Goal: Task Accomplishment & Management: Complete application form

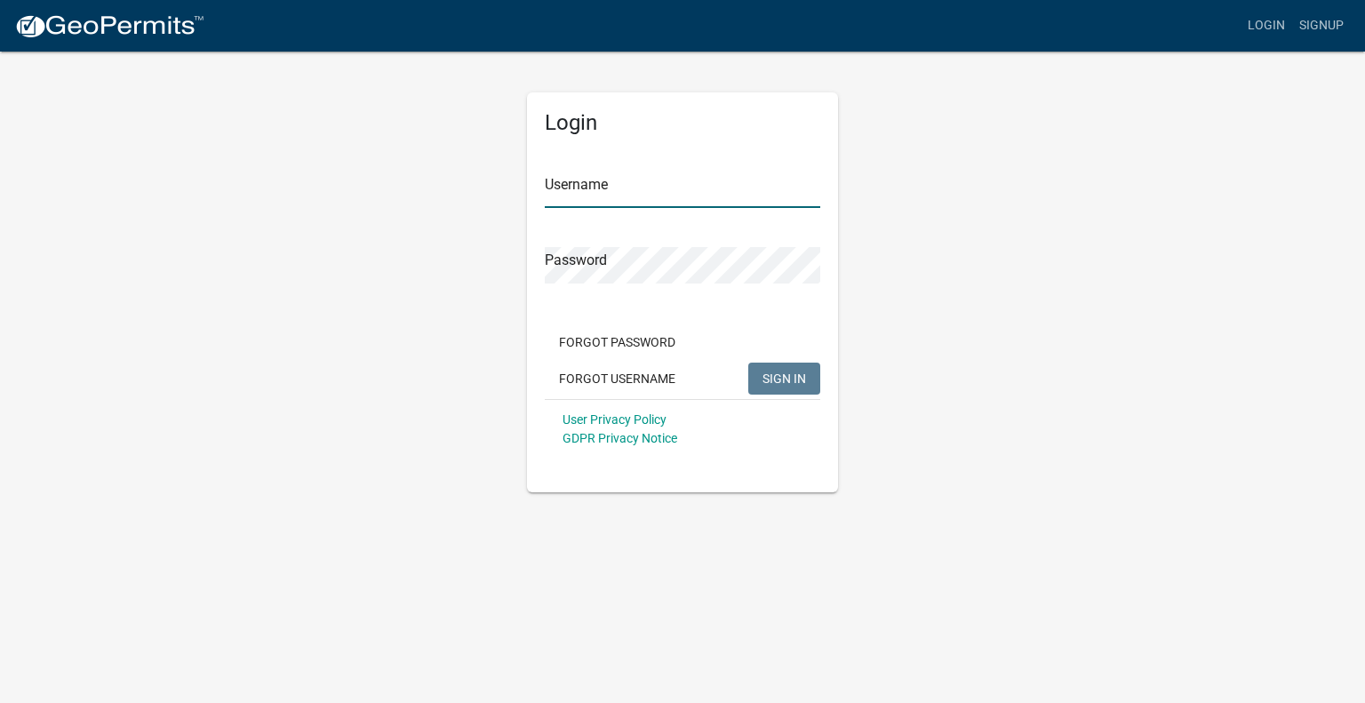
type input "[EMAIL_ADDRESS][DOMAIN_NAME]"
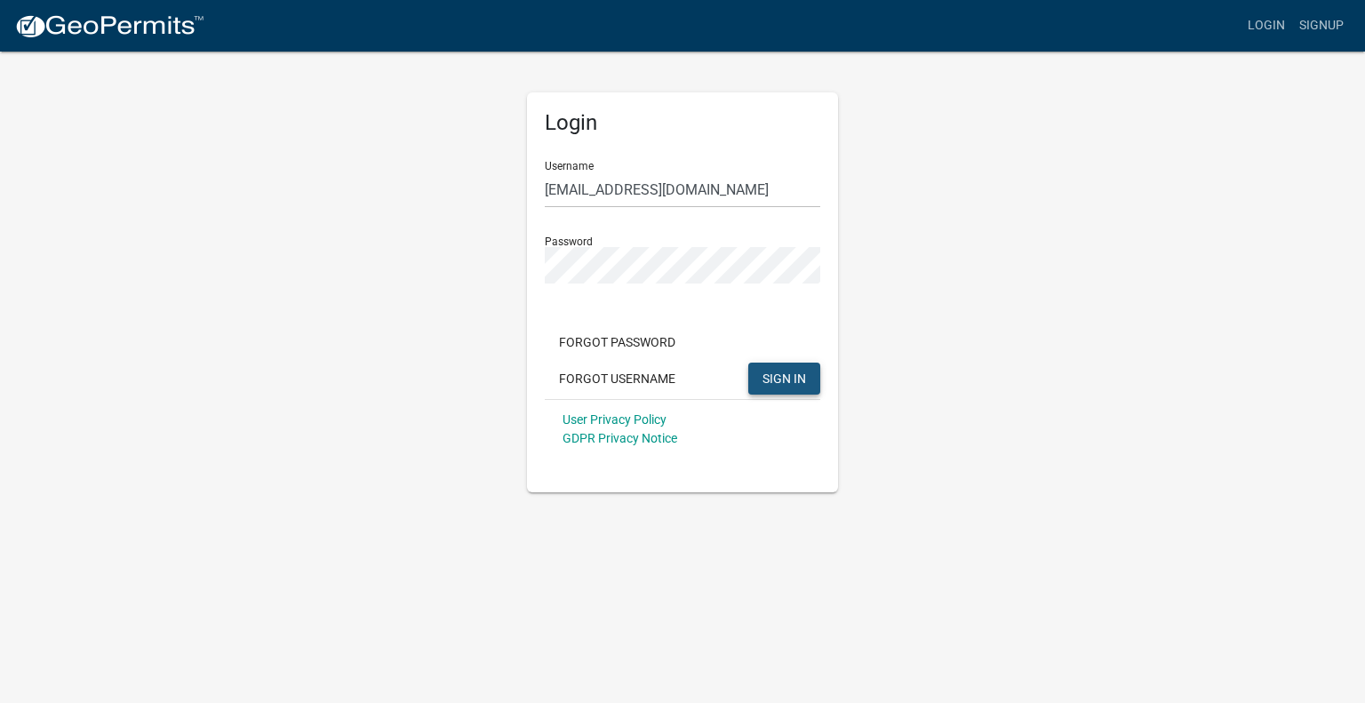
click at [797, 378] on span "SIGN IN" at bounding box center [784, 377] width 44 height 14
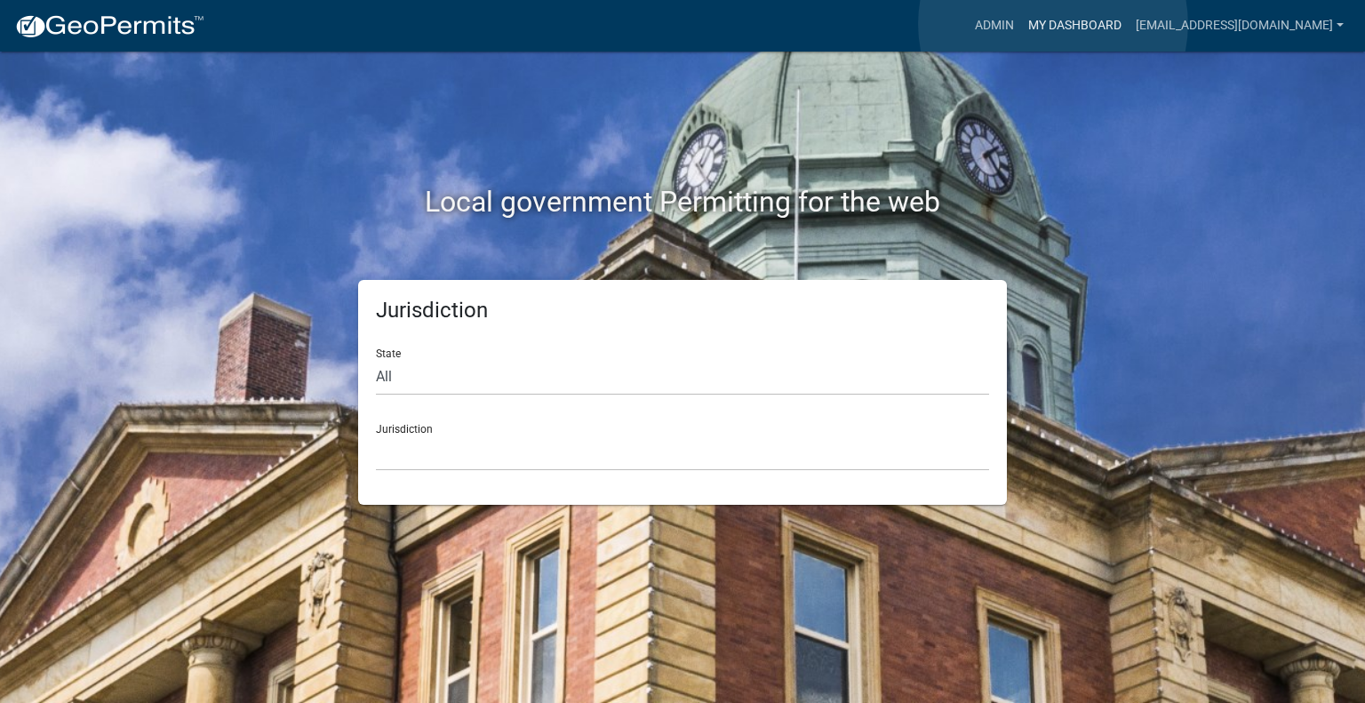
click at [1053, 24] on link "My Dashboard" at bounding box center [1074, 26] width 107 height 34
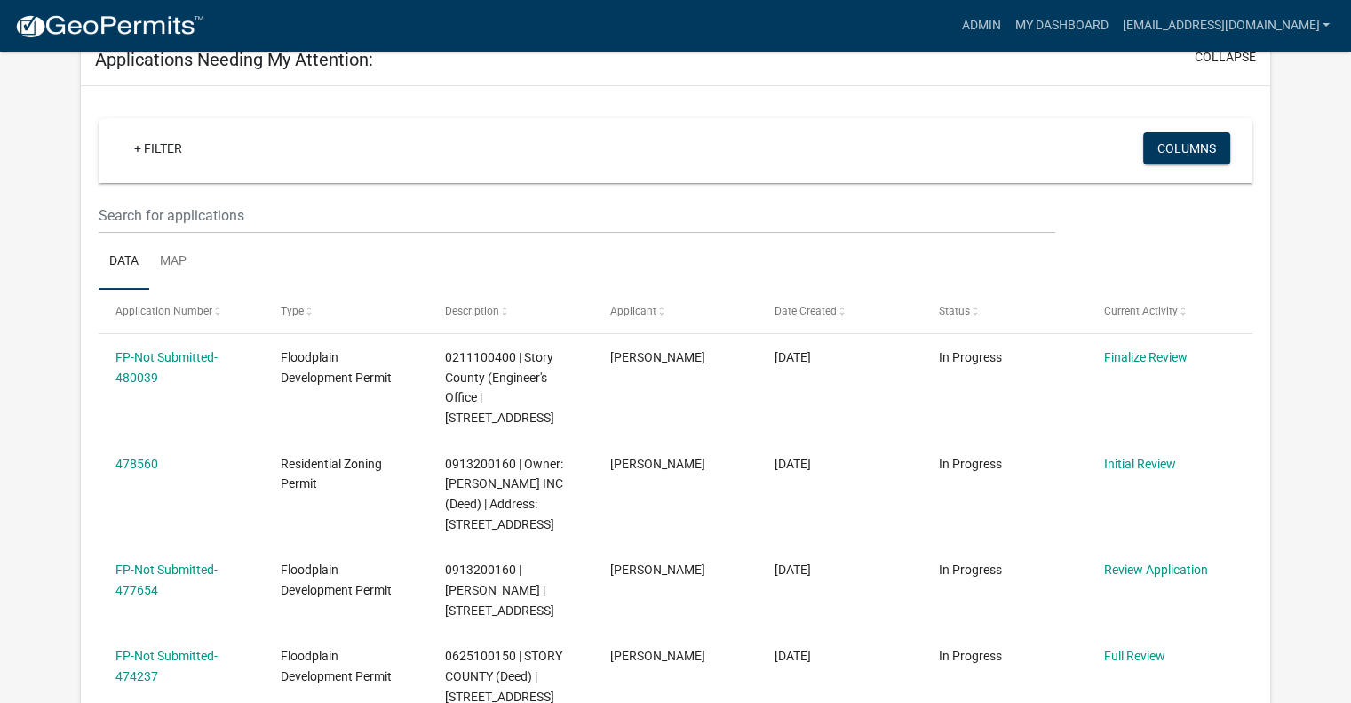
scroll to position [282, 0]
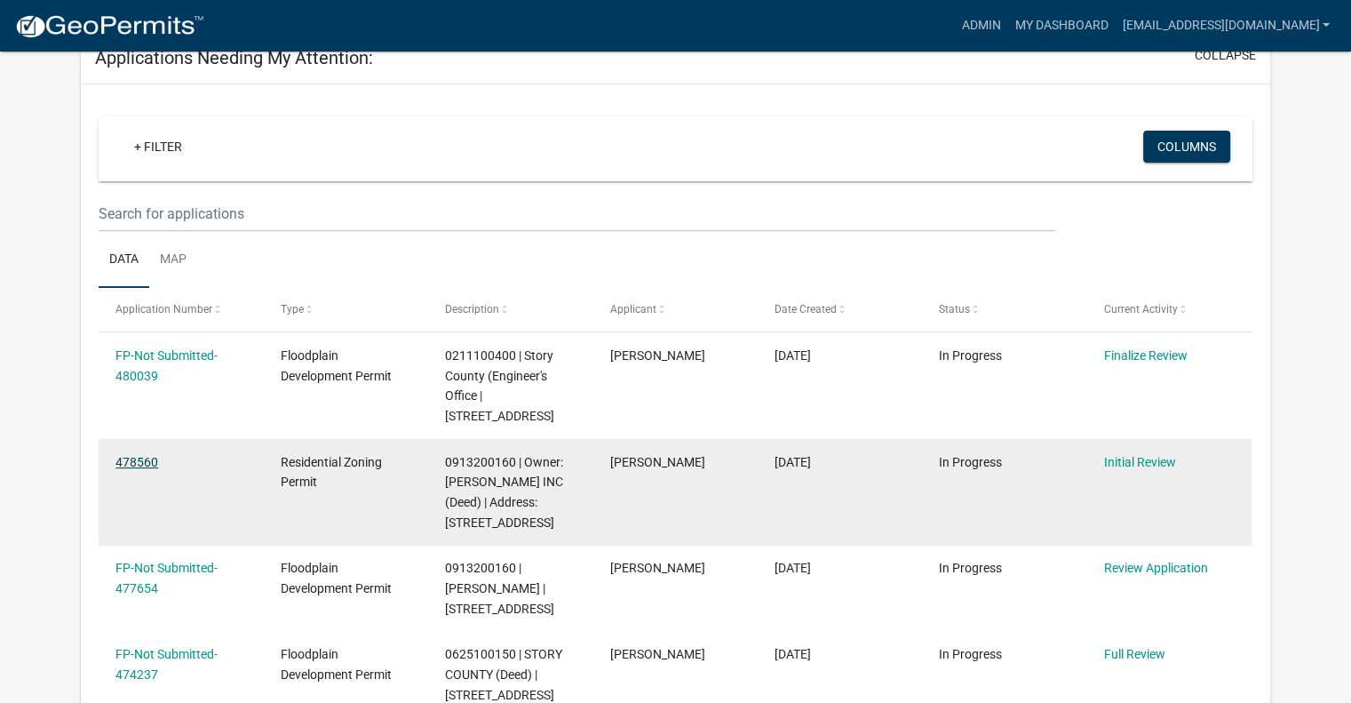
click at [148, 455] on link "478560" at bounding box center [136, 462] width 43 height 14
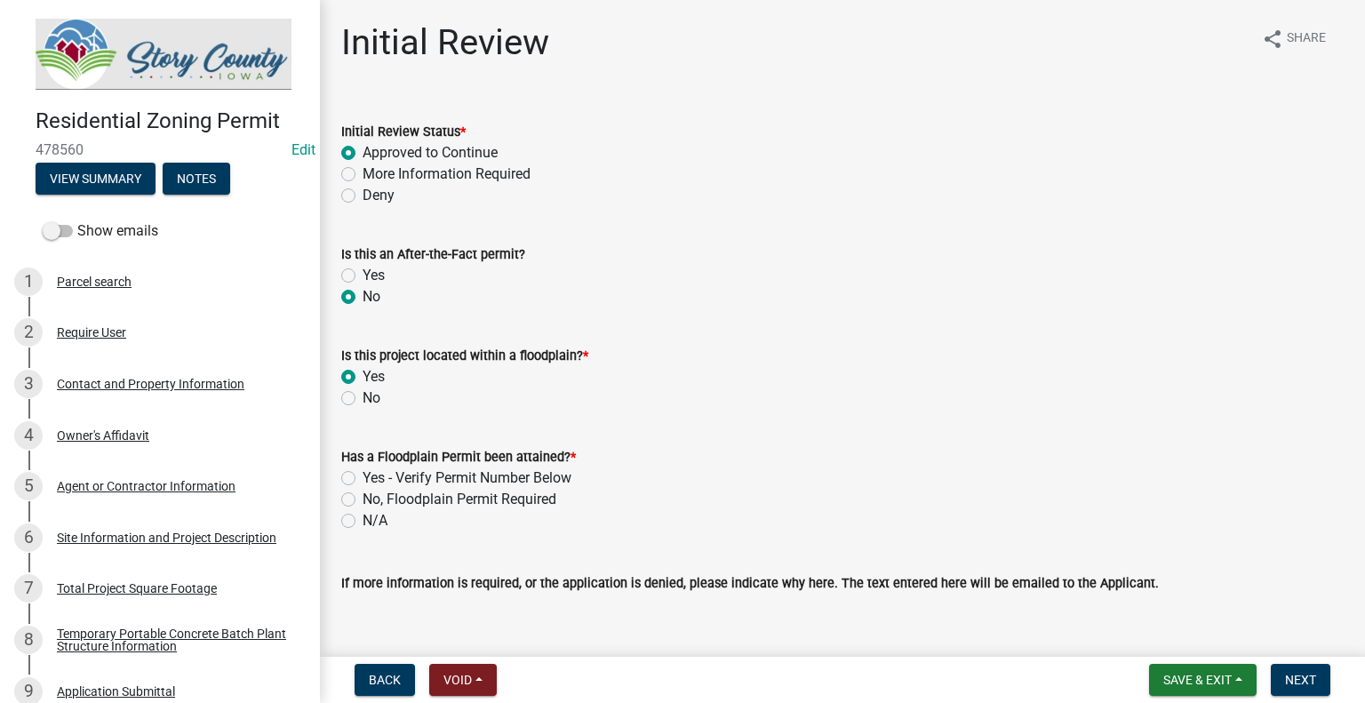
click at [362, 480] on label "Yes - Verify Permit Number Below" at bounding box center [466, 477] width 209 height 21
click at [362, 479] on input "Yes - Verify Permit Number Below" at bounding box center [368, 473] width 12 height 12
radio input "true"
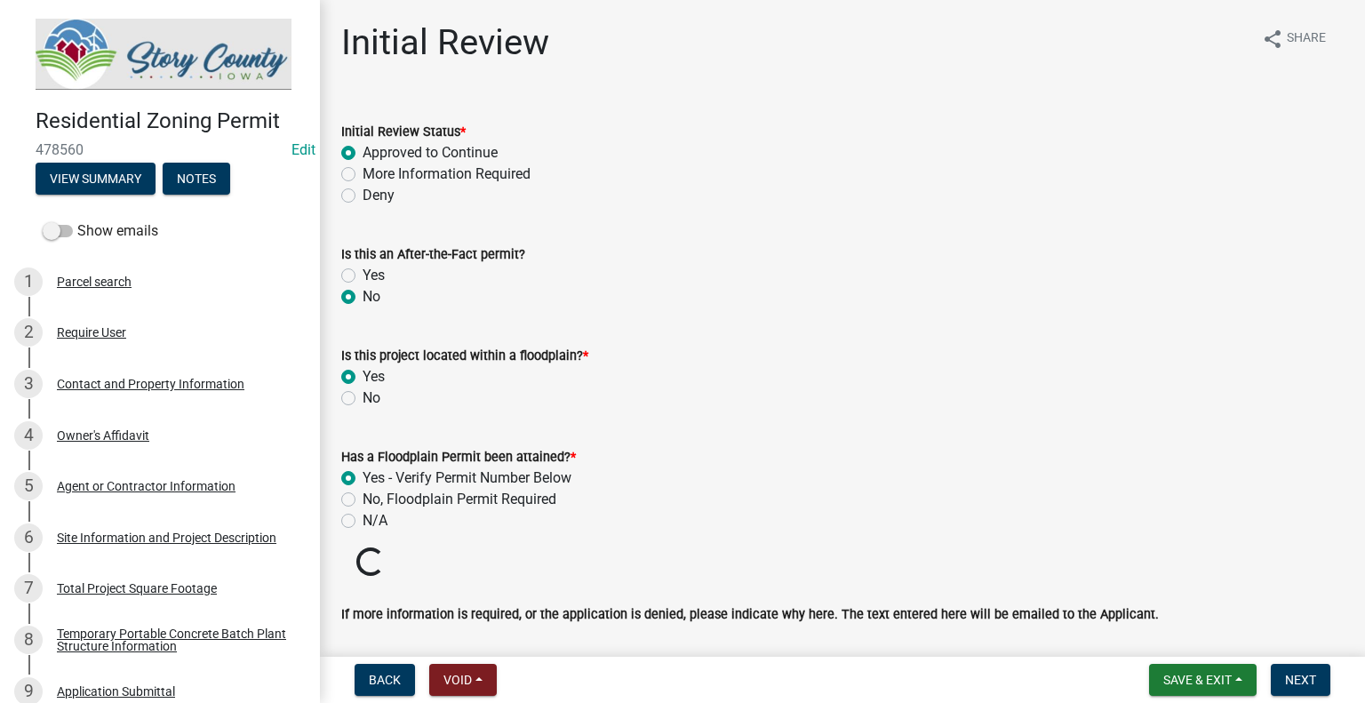
click at [362, 480] on label "Yes - Verify Permit Number Below" at bounding box center [466, 477] width 209 height 21
click at [362, 479] on input "Yes - Verify Permit Number Below" at bounding box center [368, 473] width 12 height 12
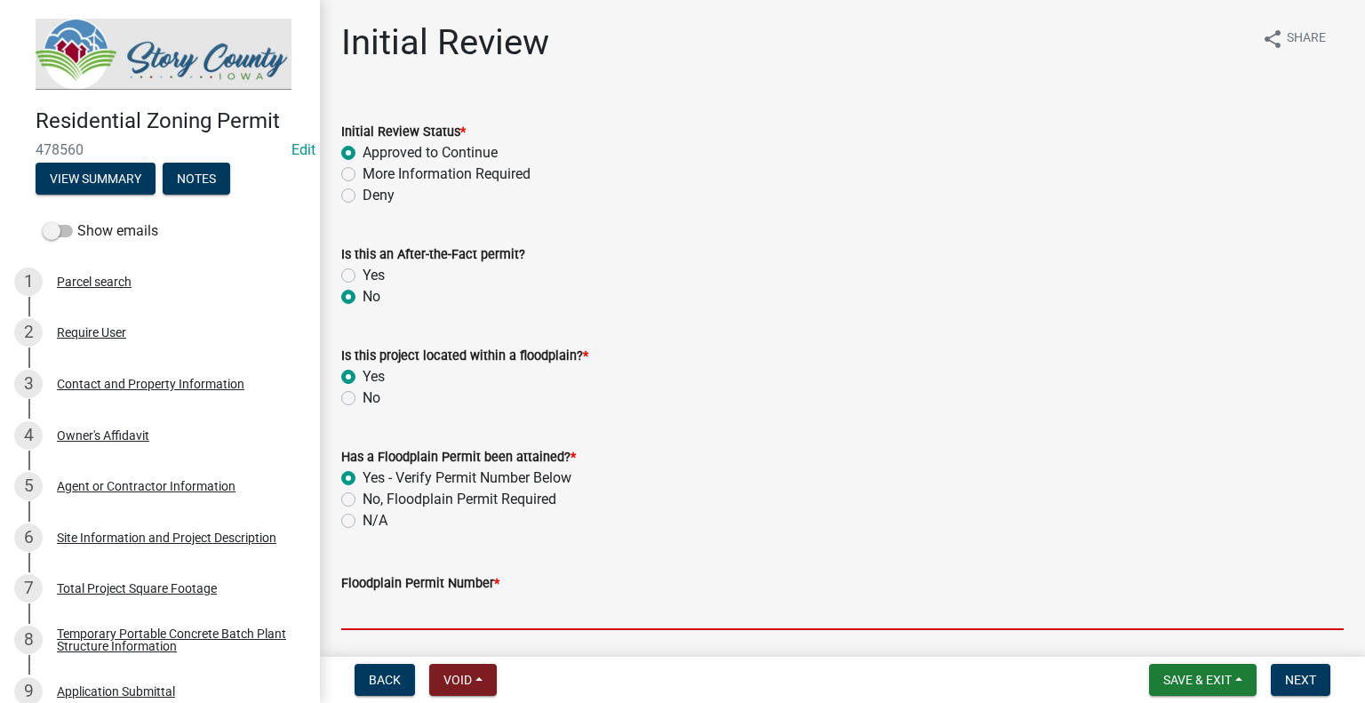
click at [400, 620] on input "Floodplain Permit Number *" at bounding box center [842, 611] width 1002 height 36
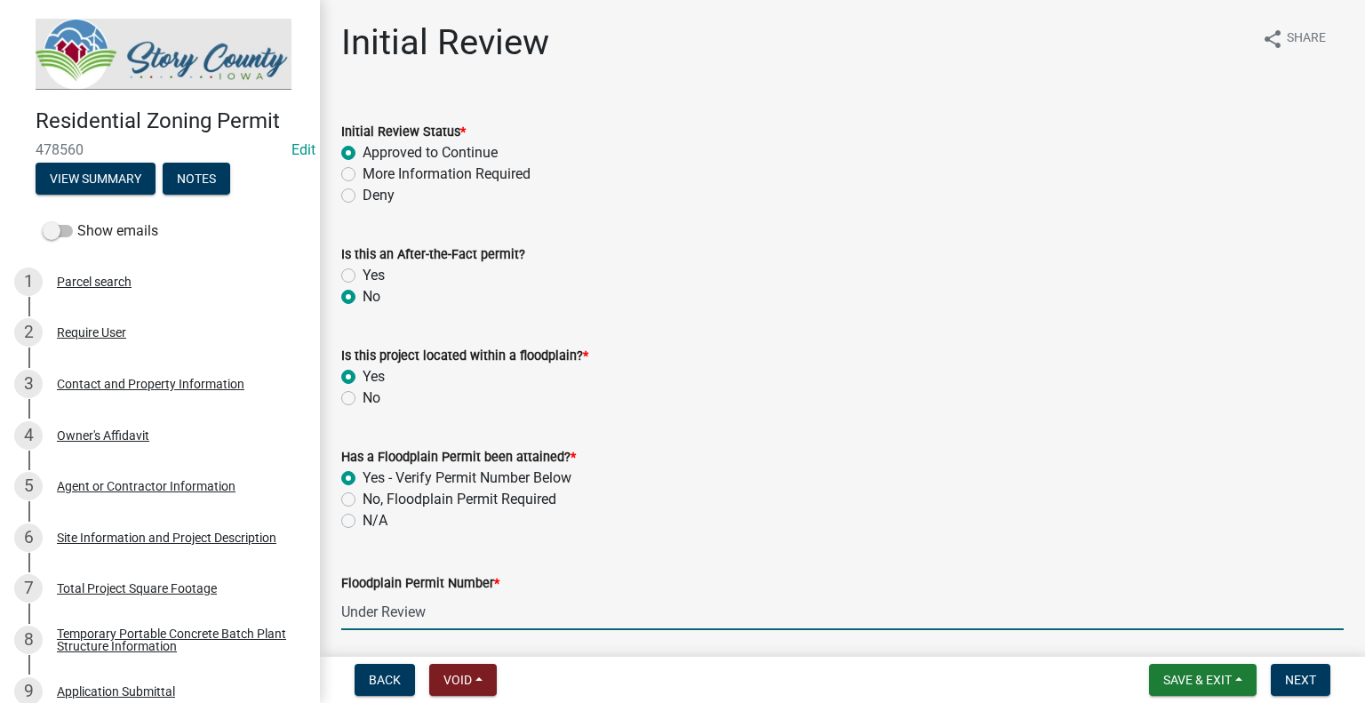
scroll to position [208, 0]
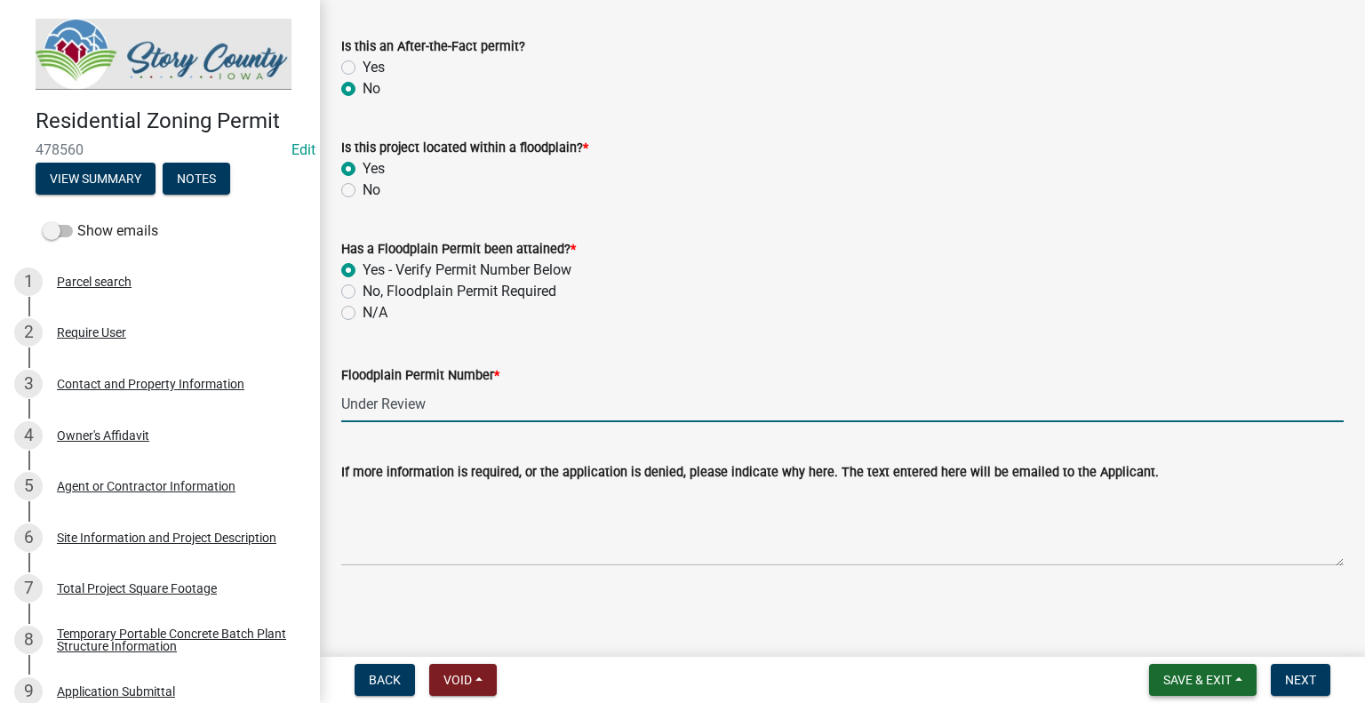
type input "Under Review"
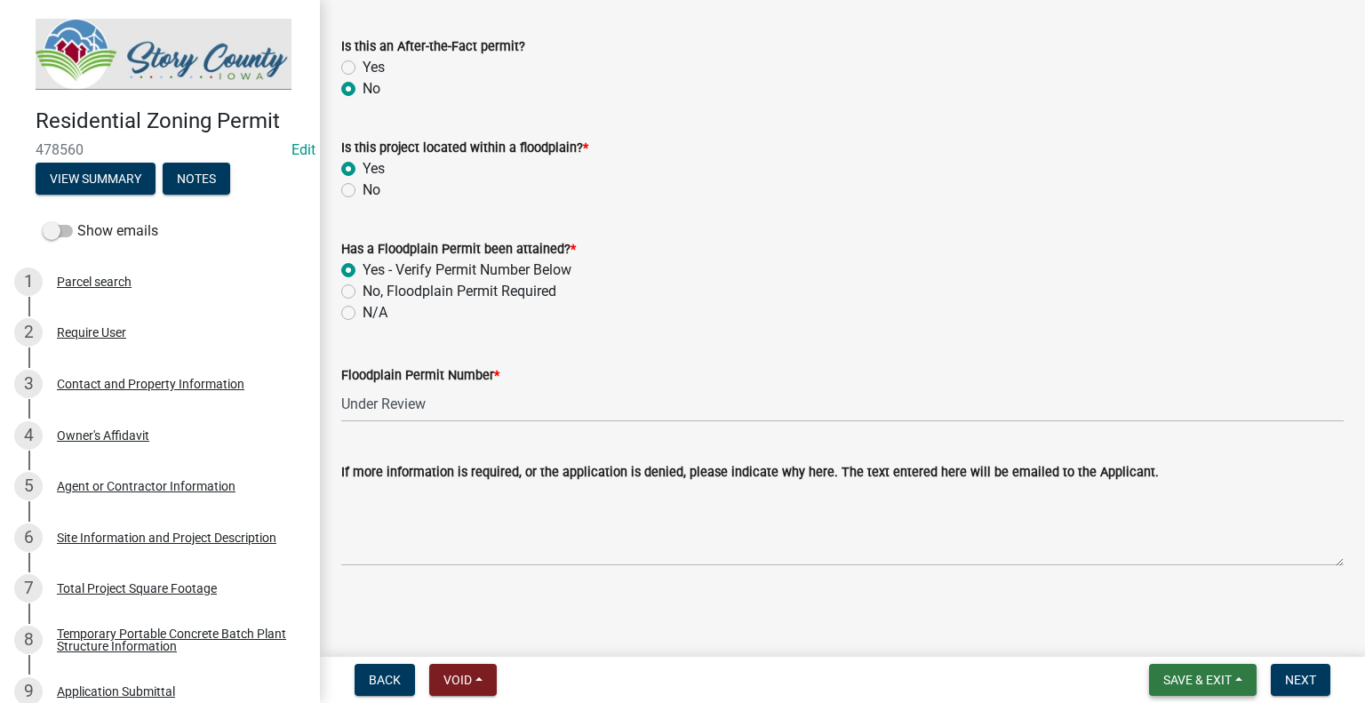
click at [1187, 677] on span "Save & Exit" at bounding box center [1197, 680] width 68 height 14
click at [1162, 598] on button "Save" at bounding box center [1185, 590] width 142 height 43
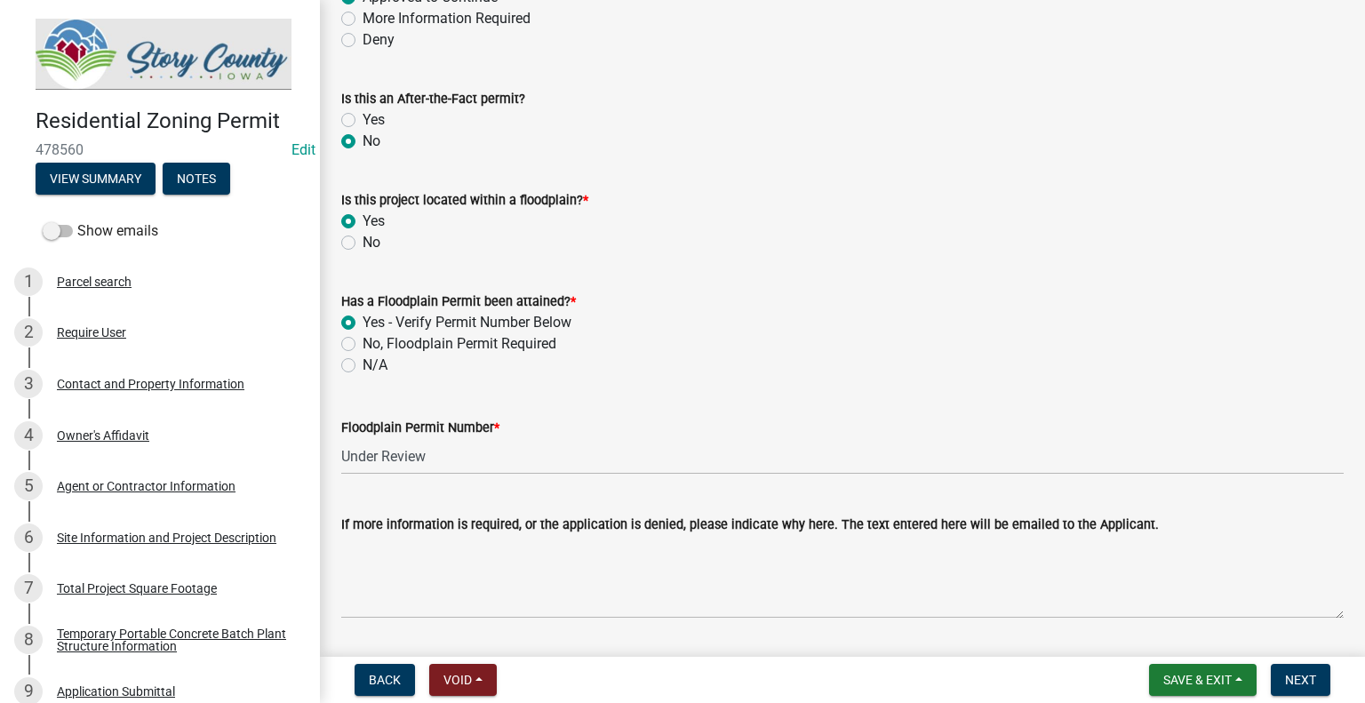
scroll to position [158, 0]
click at [1302, 679] on span "Next" at bounding box center [1300, 680] width 31 height 14
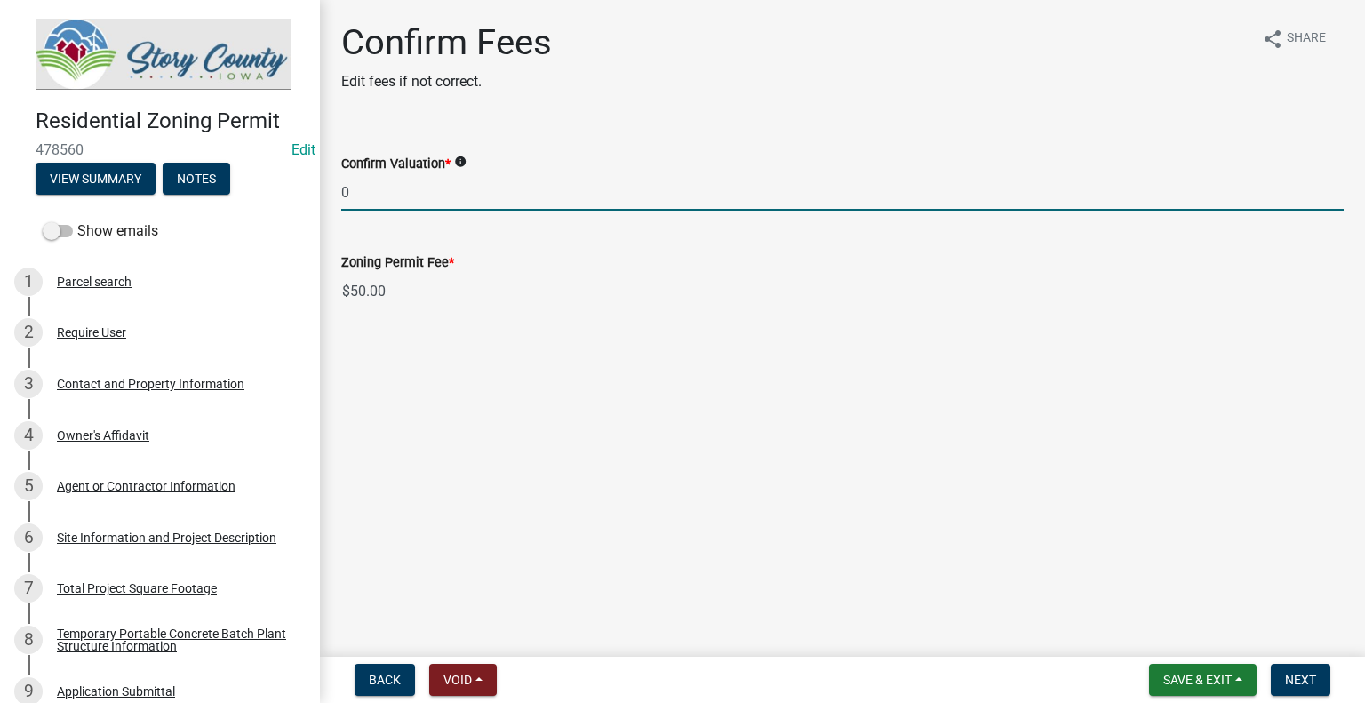
click at [370, 188] on input "0" at bounding box center [842, 192] width 1002 height 36
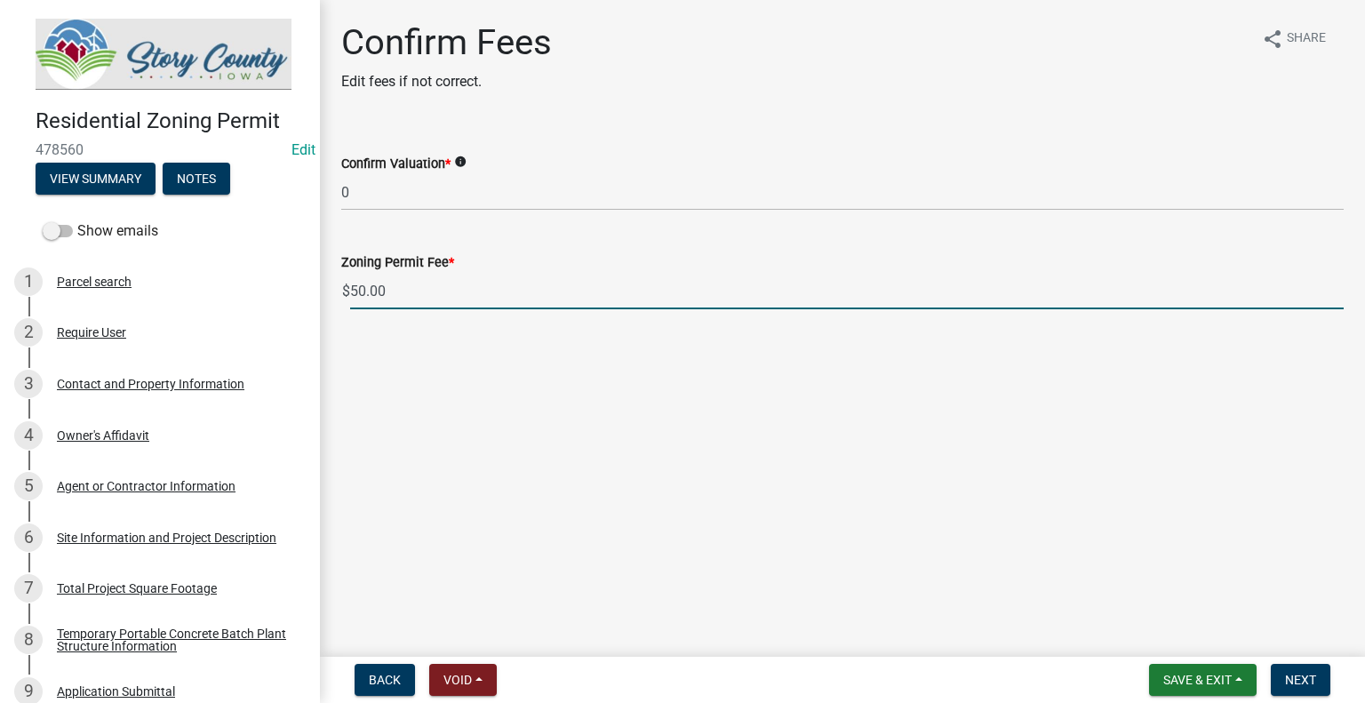
click at [363, 289] on input "50.00" at bounding box center [846, 291] width 993 height 36
click at [350, 291] on input "50.00" at bounding box center [846, 291] width 993 height 36
type input "80.00"
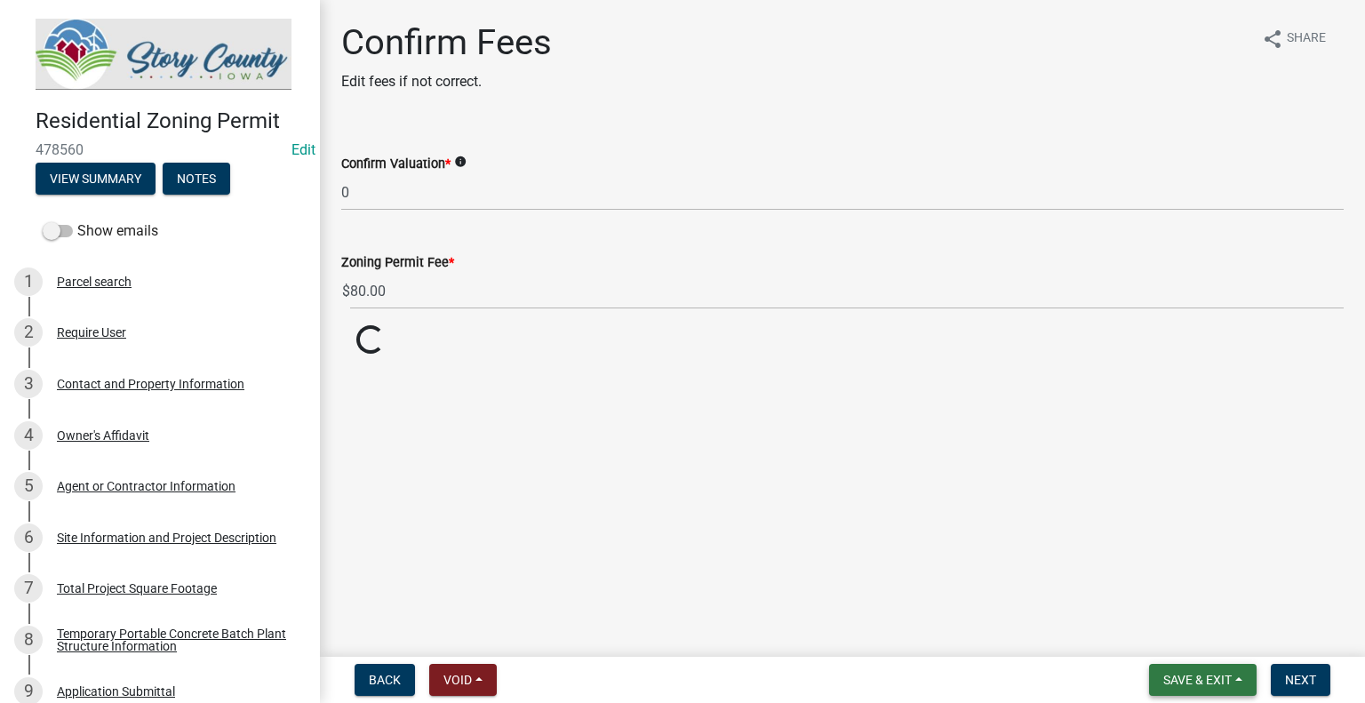
click at [1202, 676] on span "Save & Exit" at bounding box center [1197, 680] width 68 height 14
click at [1181, 596] on button "Save" at bounding box center [1185, 590] width 142 height 43
click at [1311, 674] on span "Next" at bounding box center [1300, 680] width 31 height 14
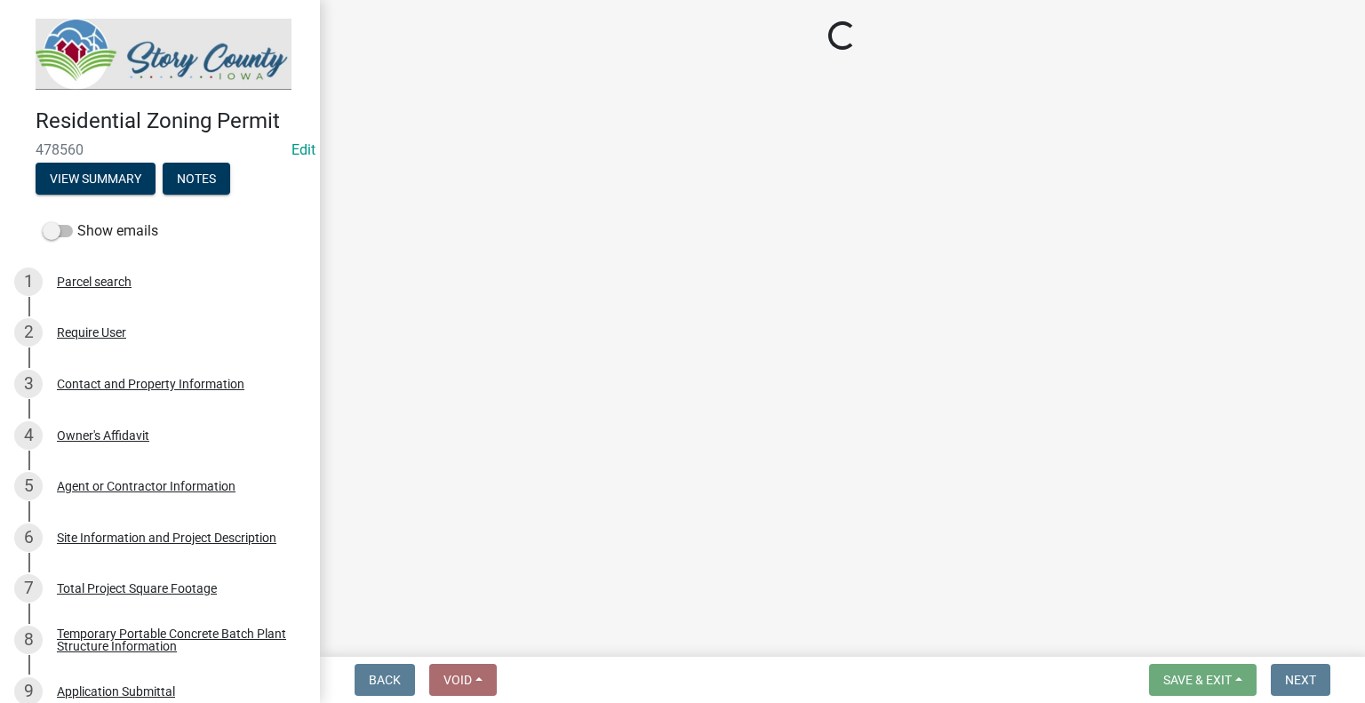
select select "3: 3"
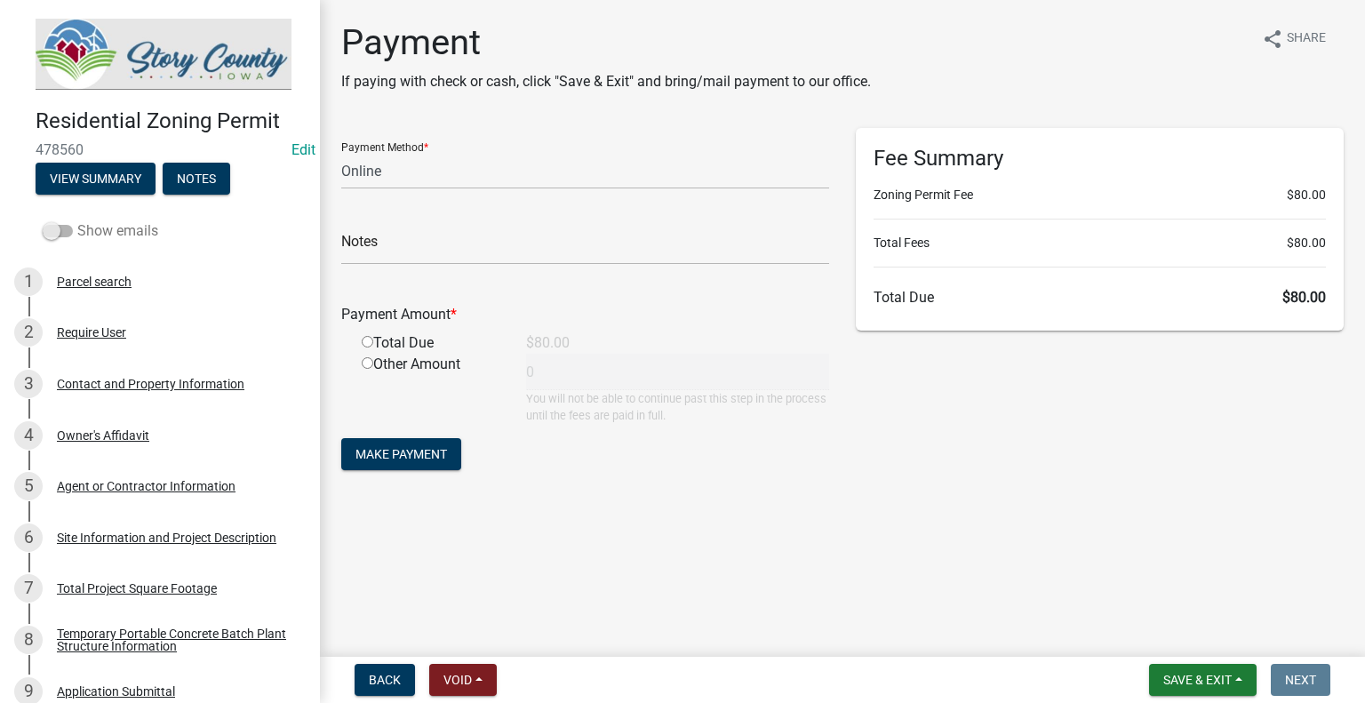
click at [64, 225] on span at bounding box center [58, 231] width 30 height 12
click at [77, 220] on input "Show emails" at bounding box center [77, 220] width 0 height 0
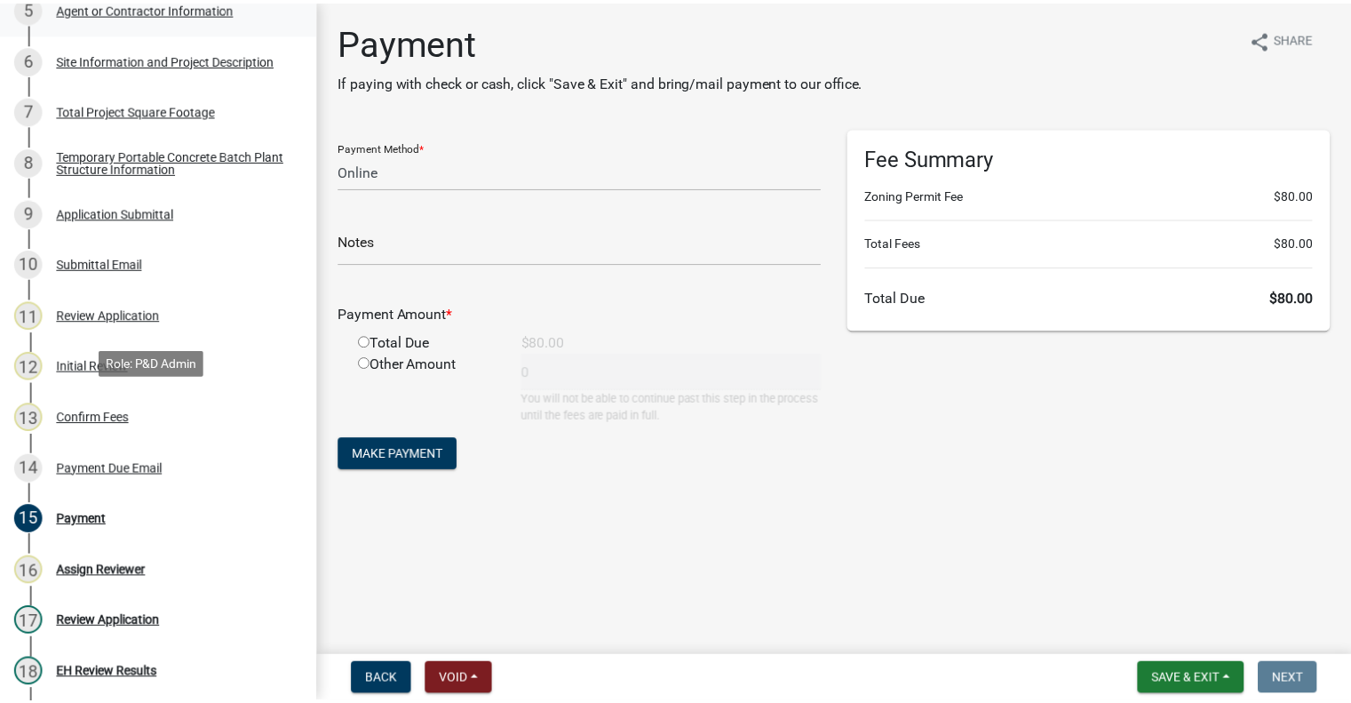
scroll to position [479, 0]
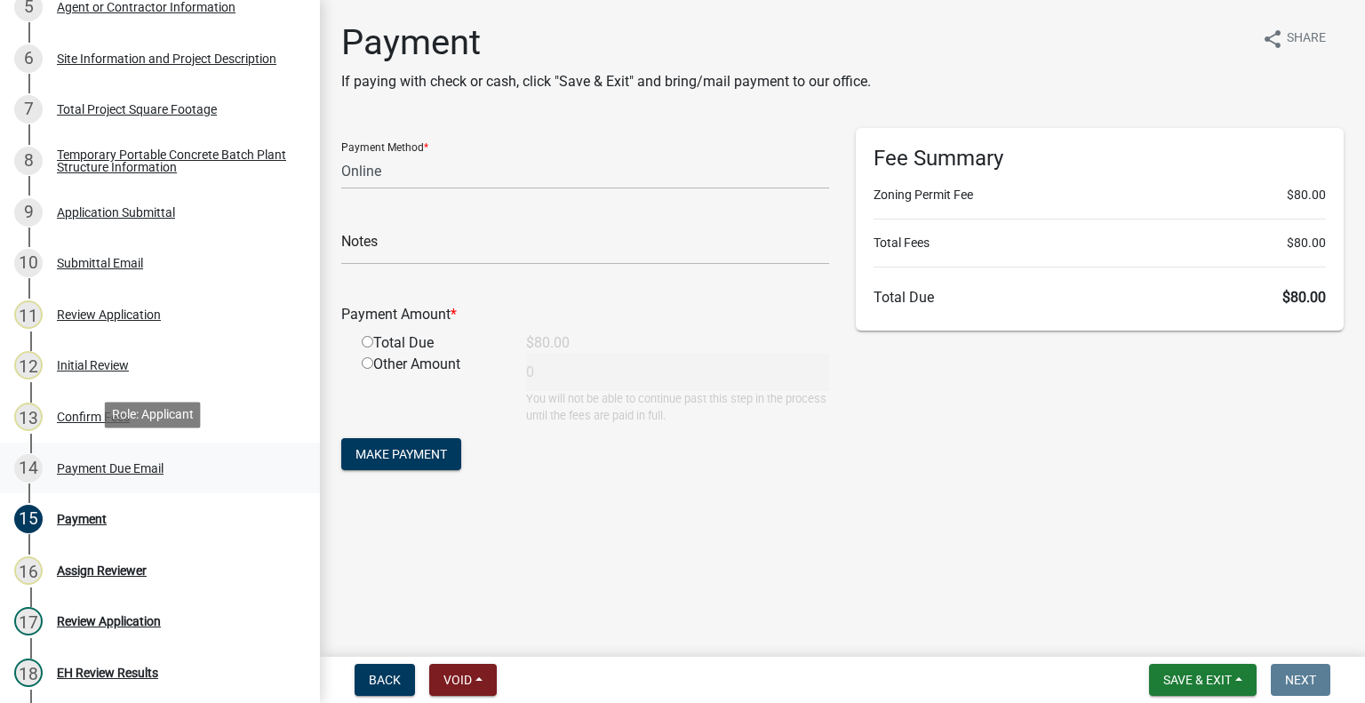
click at [73, 463] on div "Payment Due Email" at bounding box center [110, 468] width 107 height 12
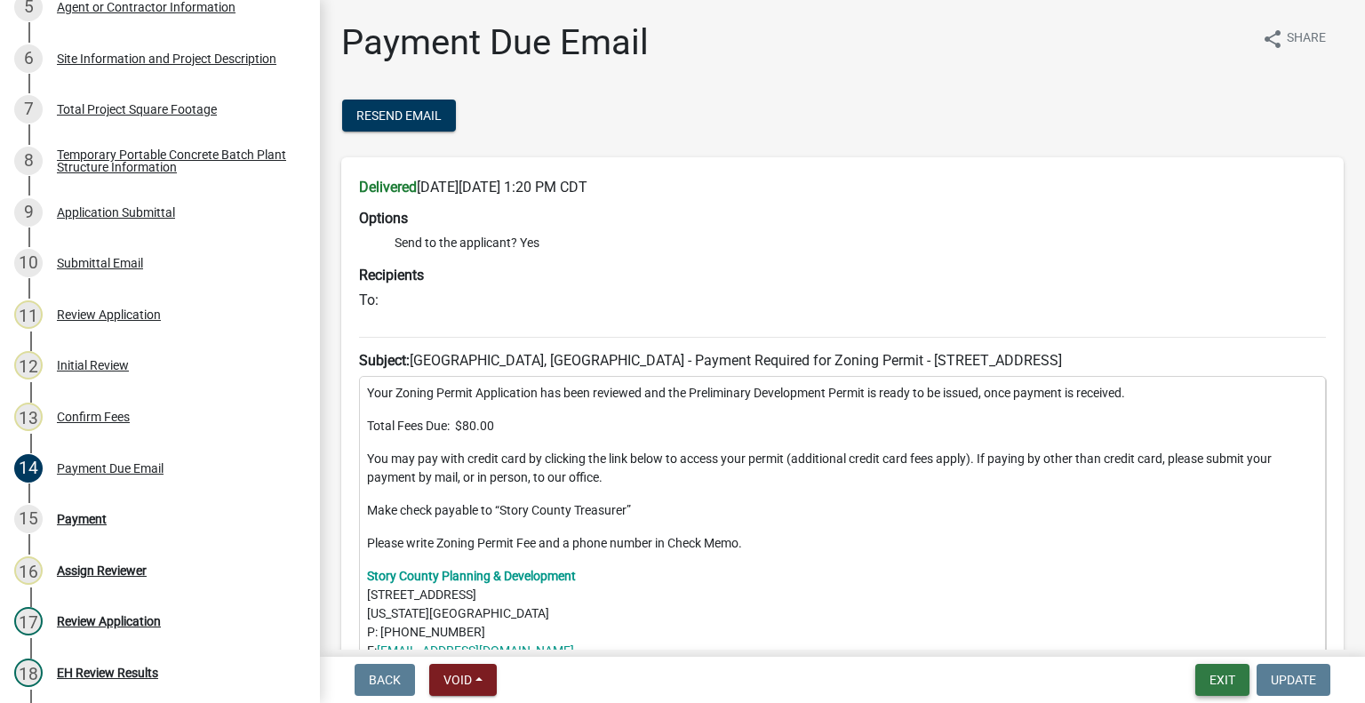
click at [1223, 669] on button "Exit" at bounding box center [1222, 680] width 54 height 32
